Goal: Information Seeking & Learning: Learn about a topic

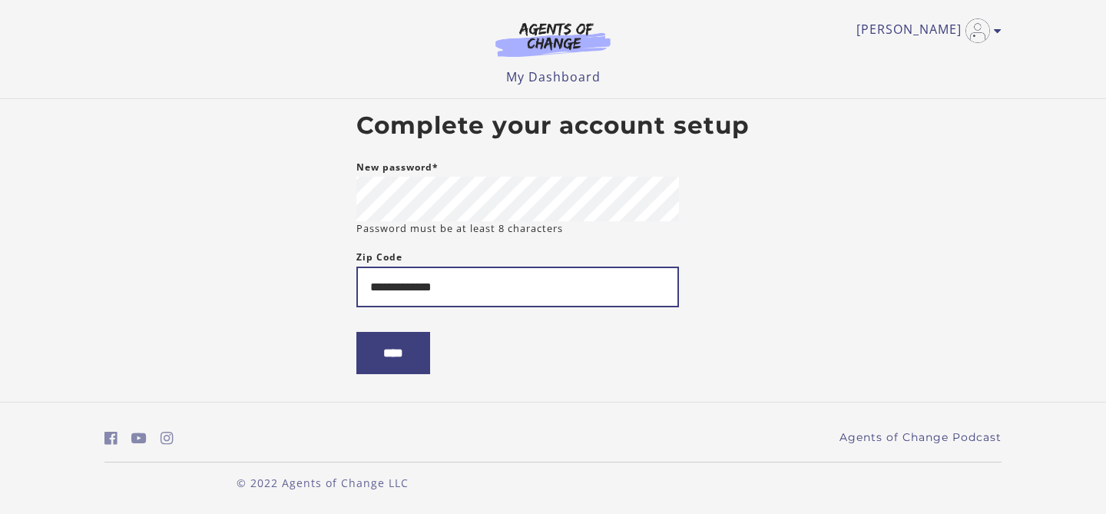
drag, startPoint x: 472, startPoint y: 283, endPoint x: 336, endPoint y: 281, distance: 136.7
click at [336, 281] on body "**********" at bounding box center [553, 257] width 1106 height 514
type input "*****"
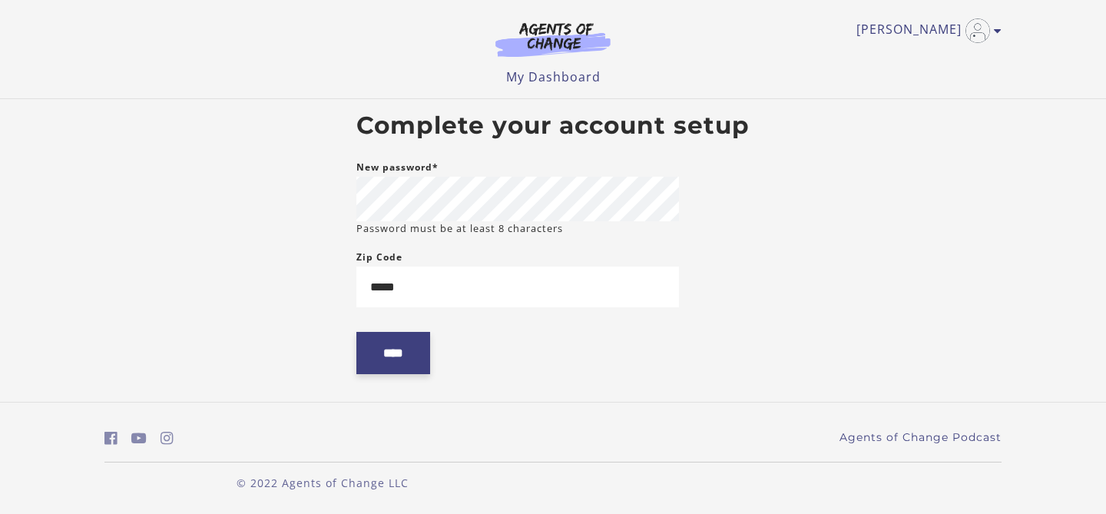
click at [384, 355] on input "****" at bounding box center [393, 353] width 74 height 42
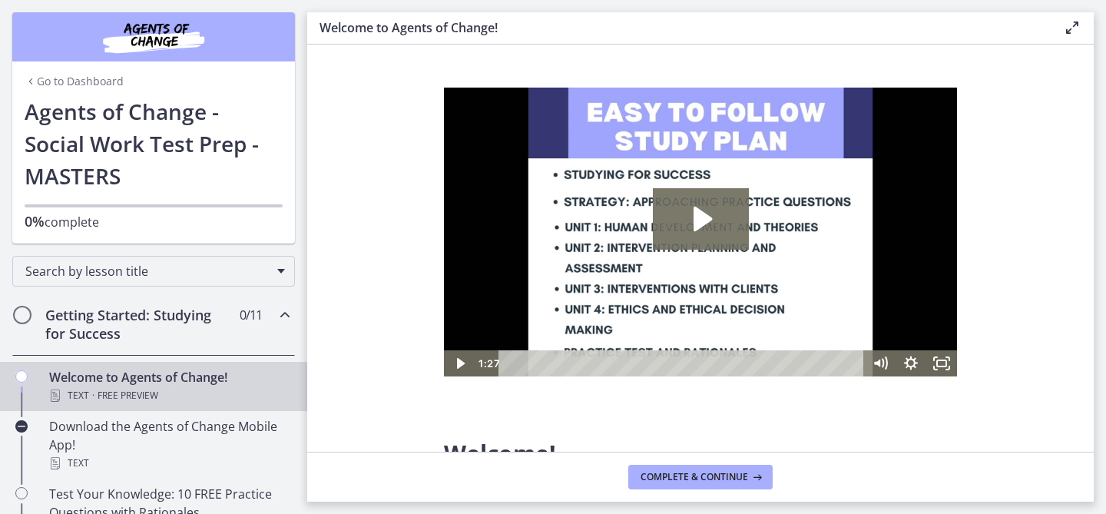
click at [278, 316] on icon "Chapters" at bounding box center [285, 315] width 18 height 18
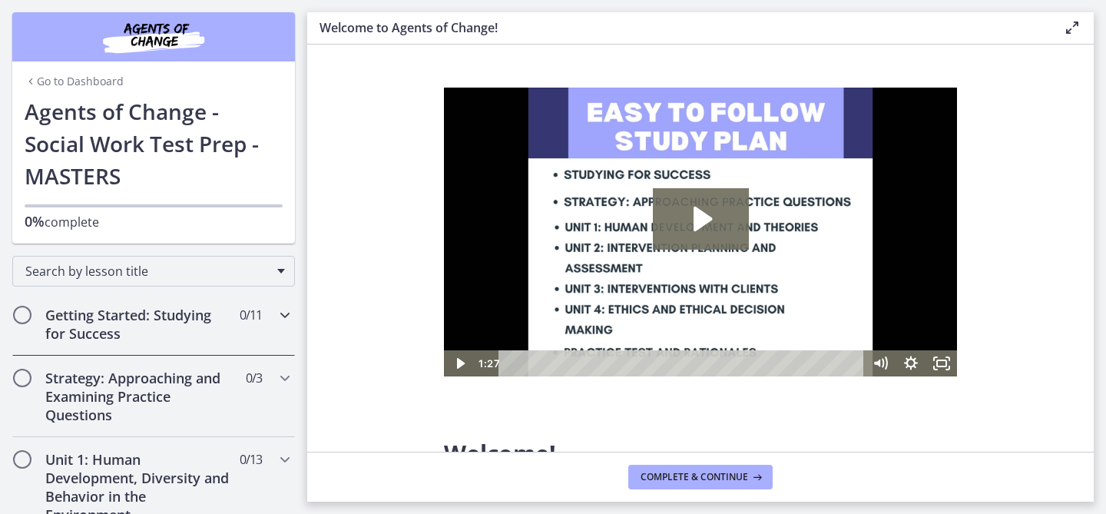
click at [278, 315] on icon "Chapters" at bounding box center [285, 315] width 18 height 18
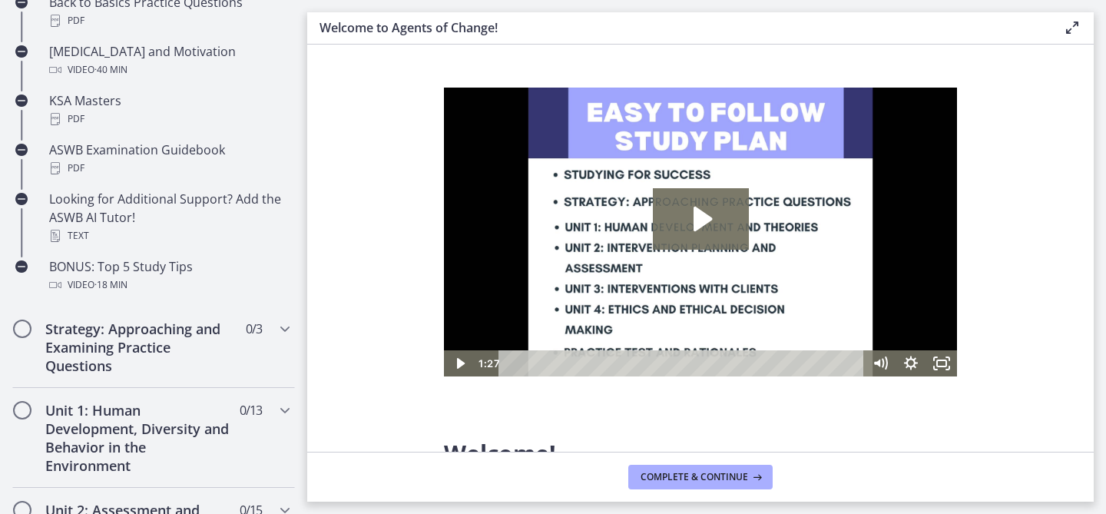
scroll to position [656, 0]
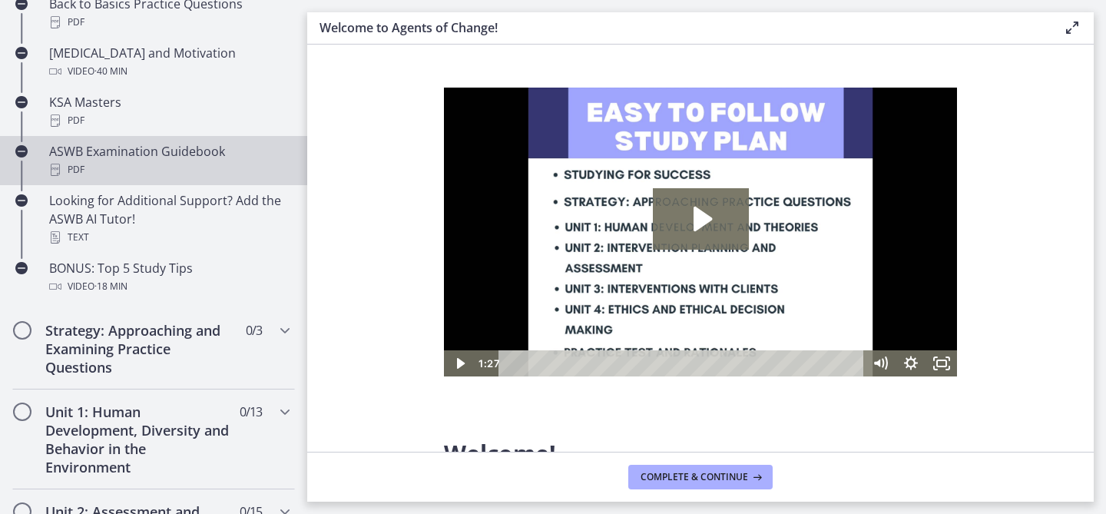
click at [214, 167] on div "PDF" at bounding box center [169, 169] width 240 height 18
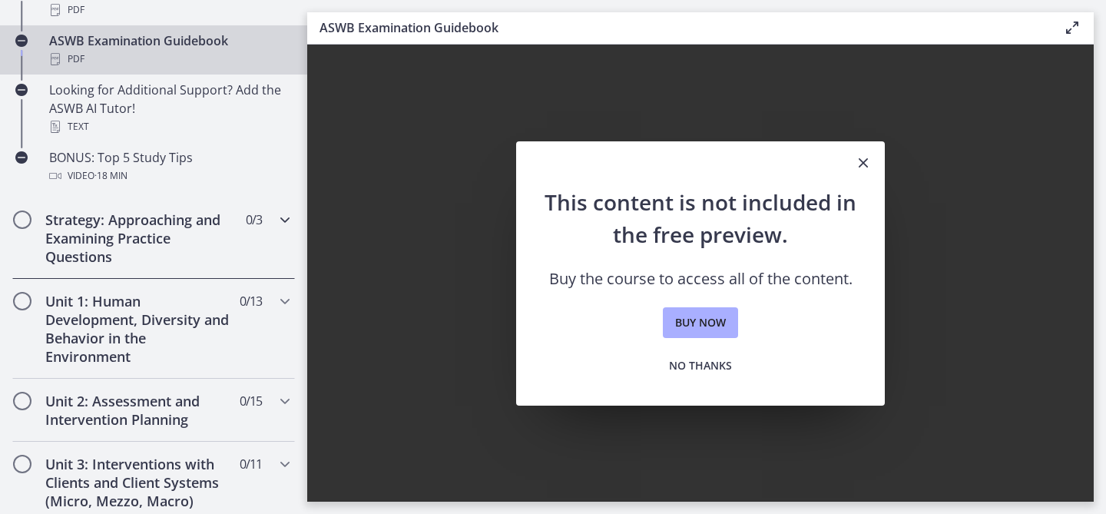
click at [207, 234] on h2 "Strategy: Approaching and Examining Practice Questions" at bounding box center [138, 237] width 187 height 55
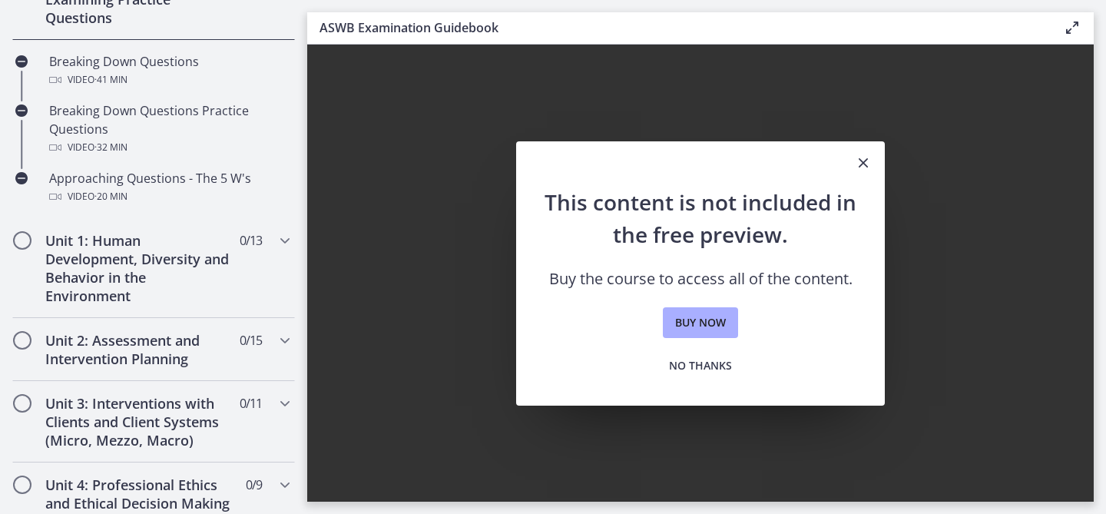
scroll to position [395, 0]
click at [173, 269] on h2 "Unit 1: Human Development, Diversity and Behavior in the Environment" at bounding box center [138, 270] width 187 height 74
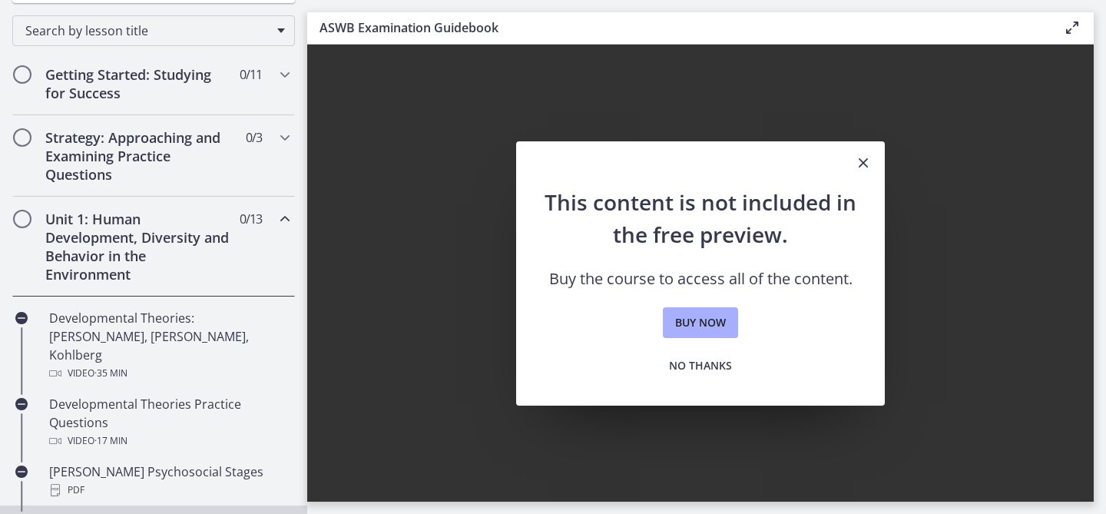
scroll to position [0, 0]
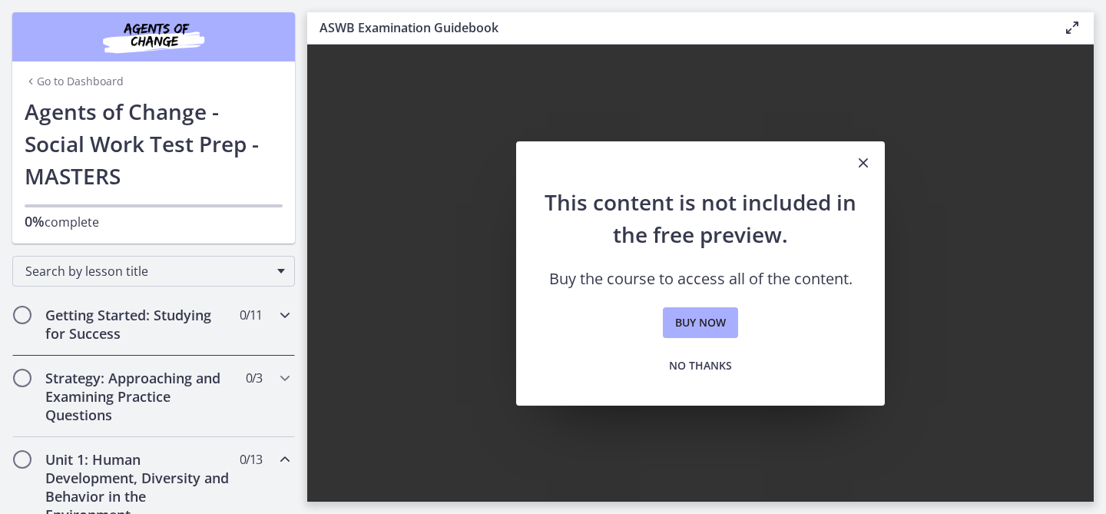
click at [160, 330] on h2 "Getting Started: Studying for Success" at bounding box center [138, 324] width 187 height 37
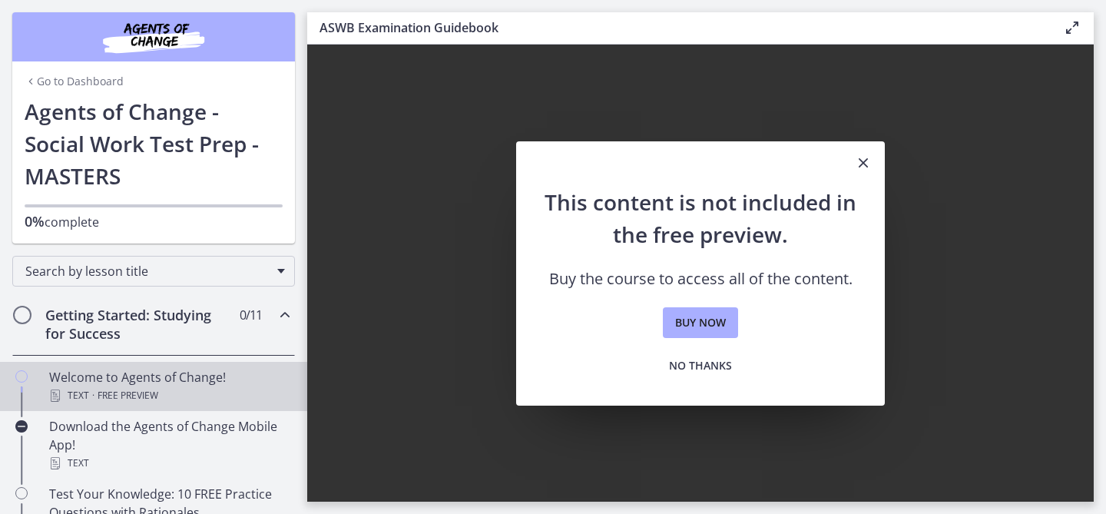
click at [136, 375] on div "Welcome to Agents of Change! Text · Free preview" at bounding box center [169, 386] width 240 height 37
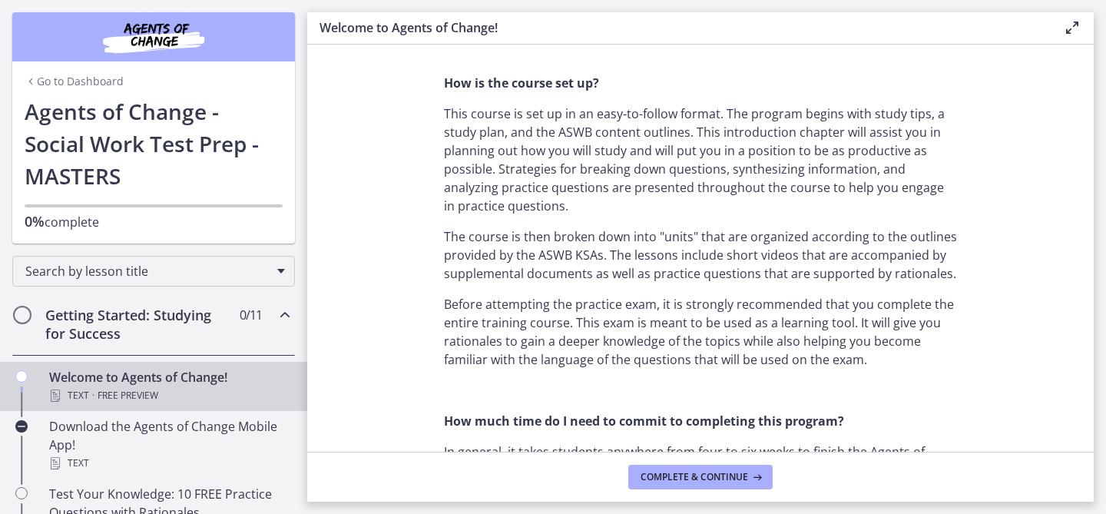
scroll to position [720, 0]
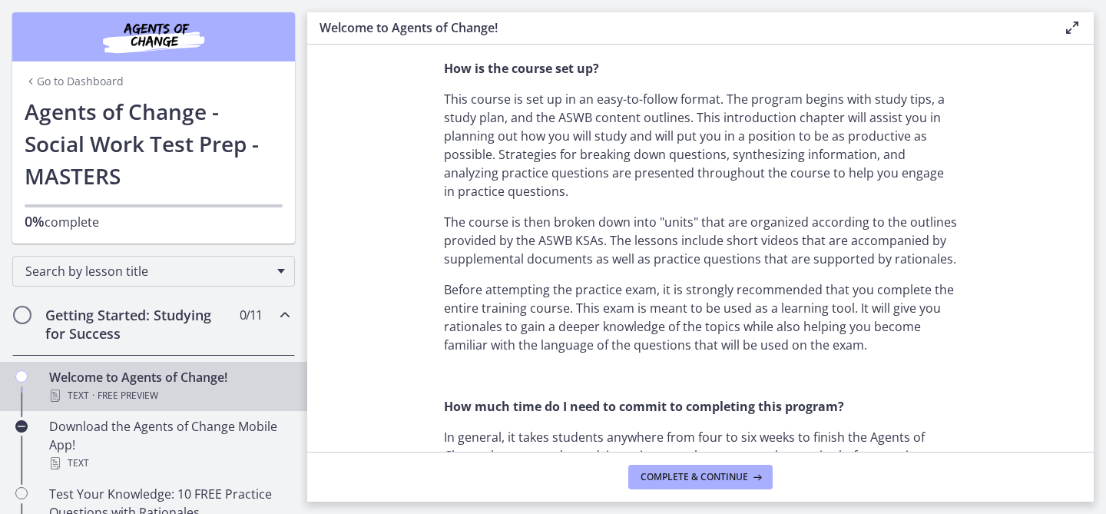
drag, startPoint x: 995, startPoint y: 263, endPoint x: 967, endPoint y: 260, distance: 27.8
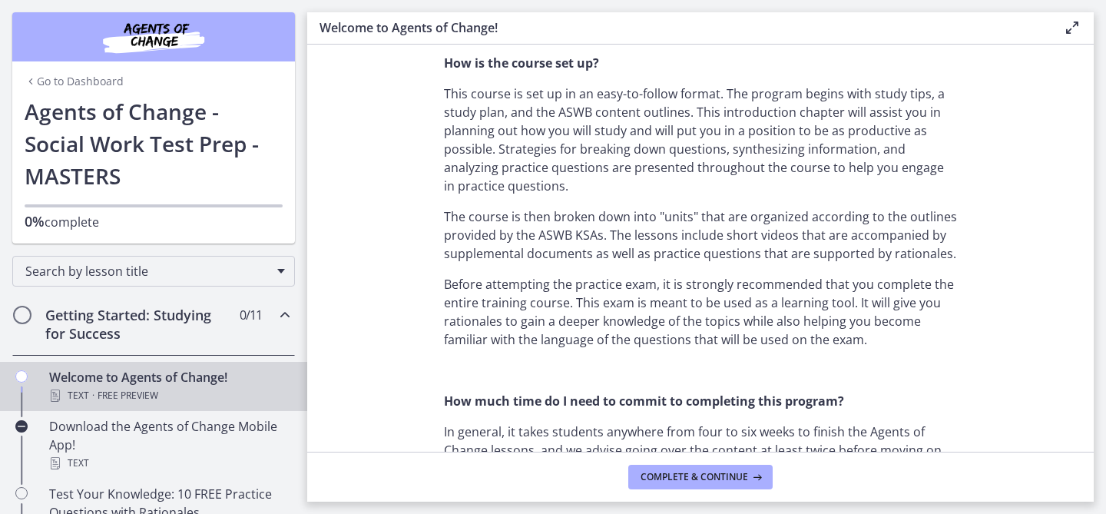
scroll to position [727, 0]
